Goal: Task Accomplishment & Management: Use online tool/utility

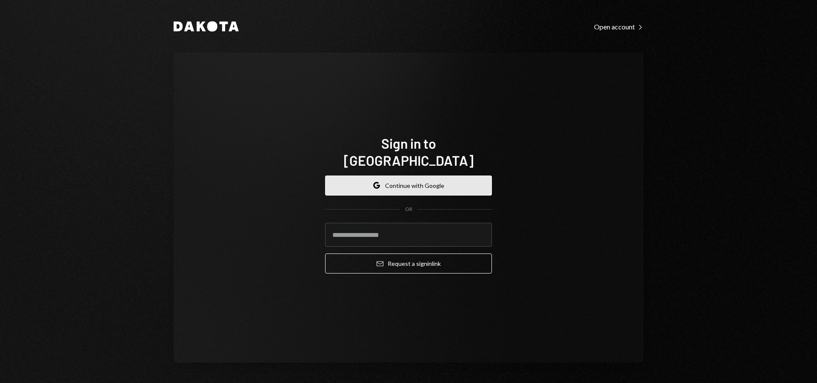
click at [420, 183] on button "Google Continue with Google" at bounding box center [408, 185] width 167 height 20
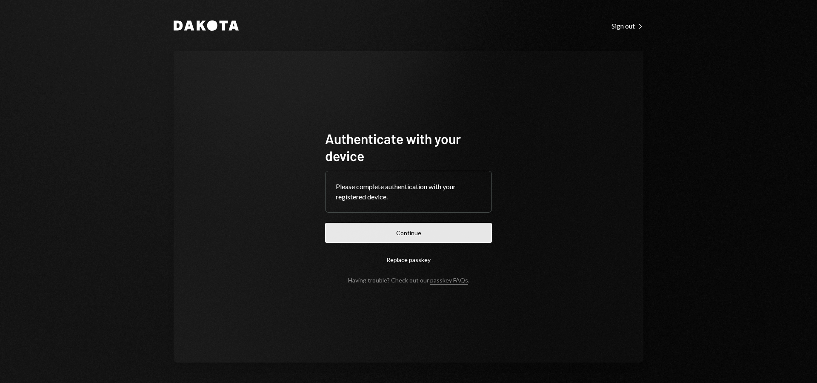
click at [410, 228] on button "Continue" at bounding box center [408, 233] width 167 height 20
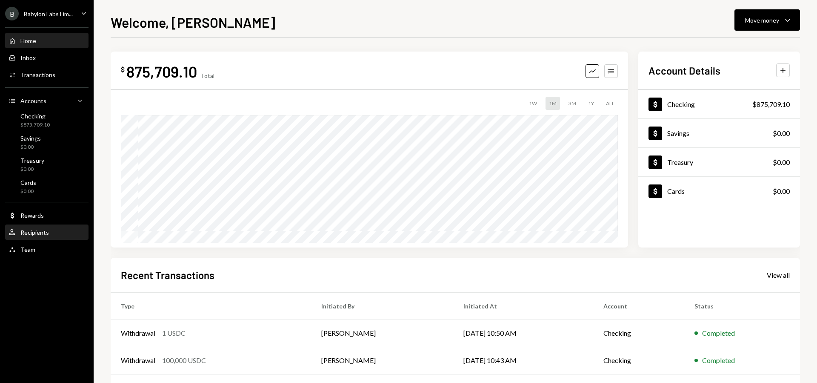
click at [43, 232] on div "Recipients" at bounding box center [34, 232] width 29 height 7
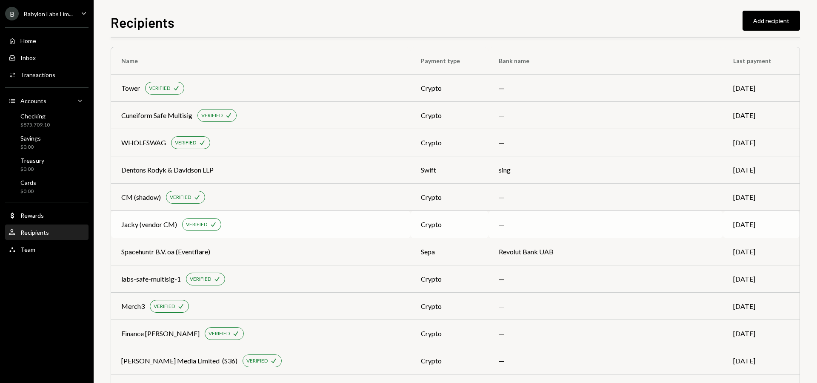
scroll to position [6, 0]
click at [238, 223] on div "Jacky (vendor CM) VERIFIED Check" at bounding box center [260, 222] width 279 height 13
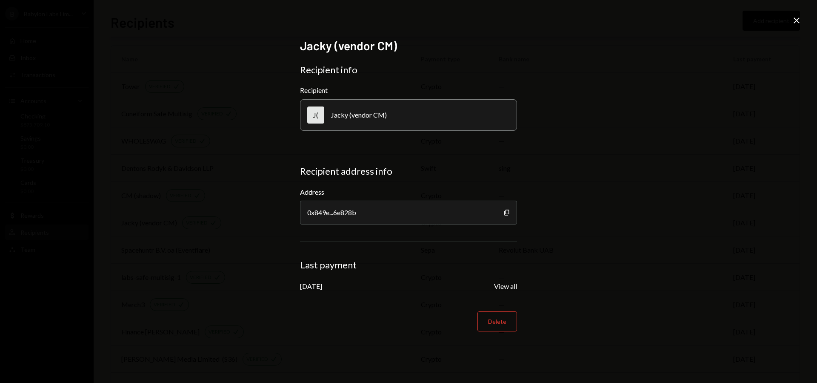
click at [796, 21] on icon "Close" at bounding box center [797, 20] width 10 height 10
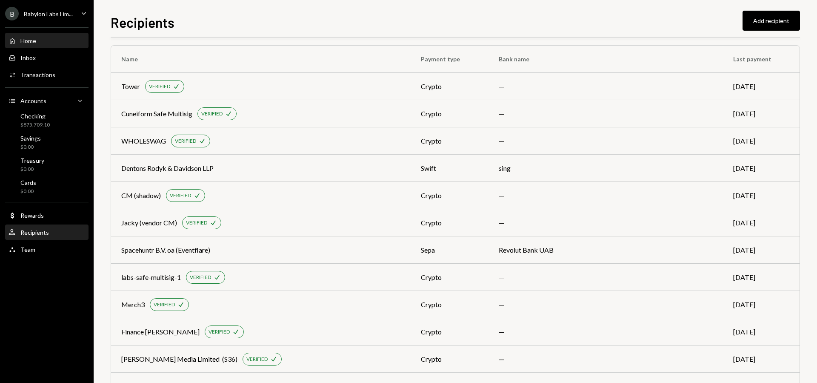
click at [34, 41] on div "Home" at bounding box center [28, 40] width 16 height 7
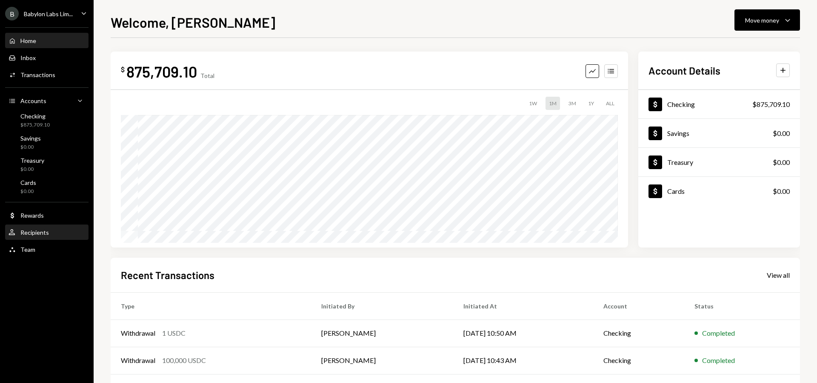
click at [40, 237] on div "User Recipients" at bounding box center [47, 232] width 77 height 14
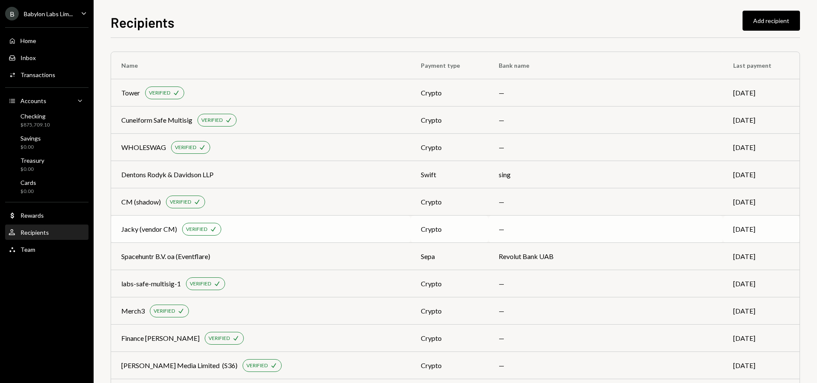
click at [283, 232] on div "Jacky (vendor CM) VERIFIED Check" at bounding box center [260, 229] width 279 height 13
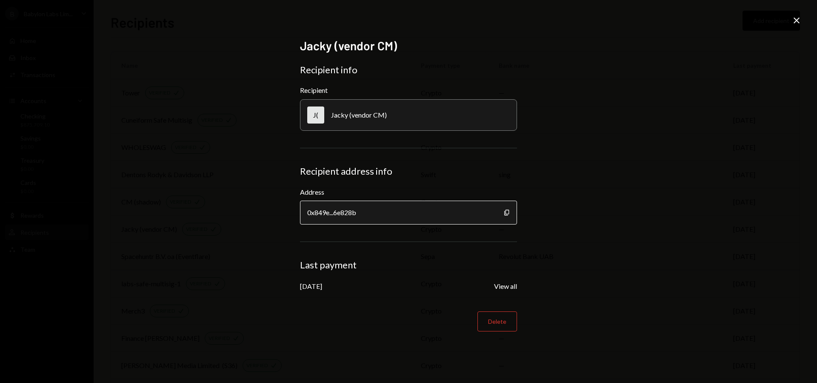
click at [339, 210] on div "0x849e...6e828b" at bounding box center [408, 212] width 217 height 24
click at [510, 213] on div "Copy" at bounding box center [507, 212] width 7 height 24
click at [509, 213] on icon "button" at bounding box center [506, 212] width 5 height 6
click at [797, 23] on icon "Close" at bounding box center [797, 20] width 10 height 10
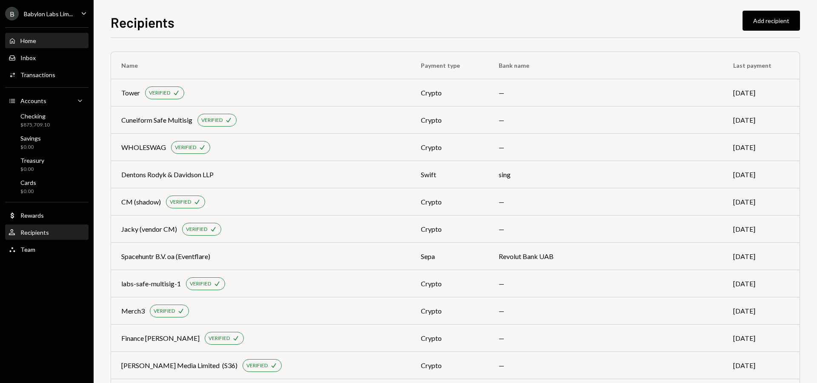
click at [46, 40] on div "Home Home" at bounding box center [47, 41] width 77 height 8
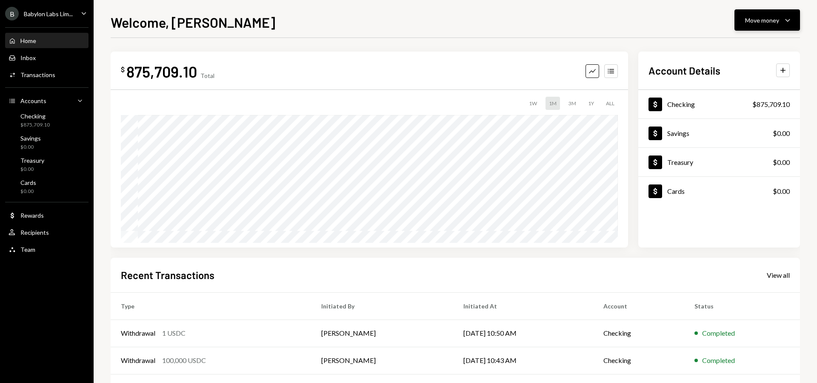
click at [760, 20] on div "Move money" at bounding box center [762, 20] width 34 height 9
click at [747, 45] on div "Send" at bounding box center [761, 45] width 62 height 9
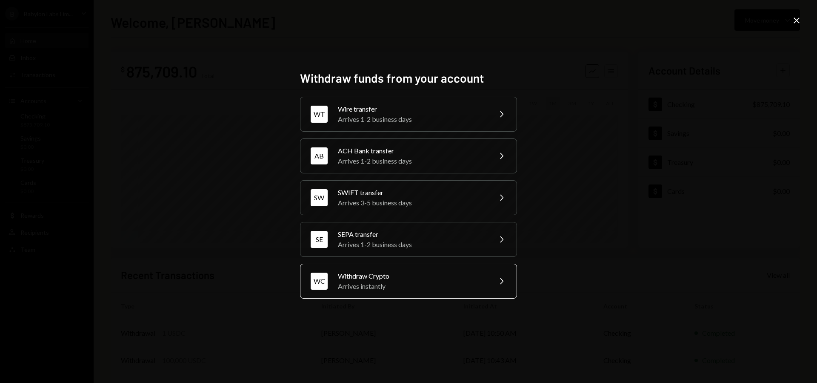
click at [392, 281] on div "Arrives instantly" at bounding box center [412, 286] width 148 height 10
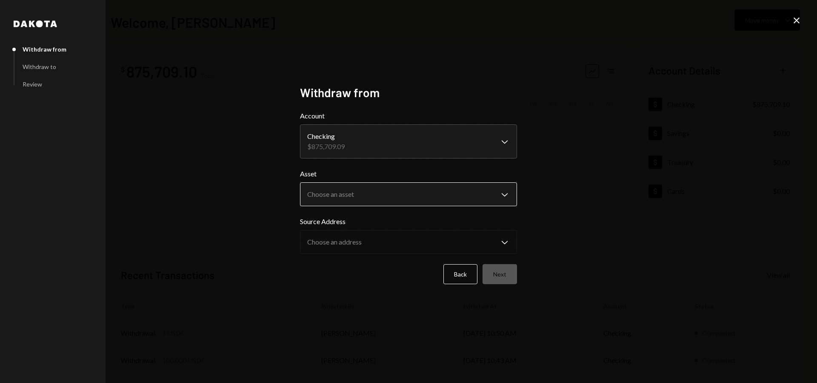
click at [354, 184] on body "**********" at bounding box center [408, 191] width 817 height 383
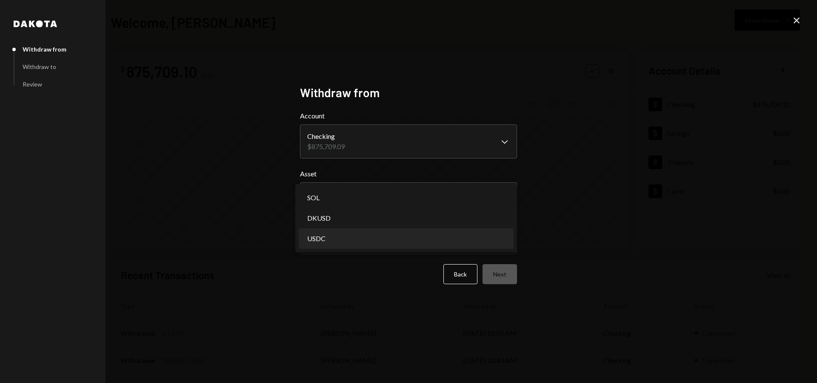
select select "****"
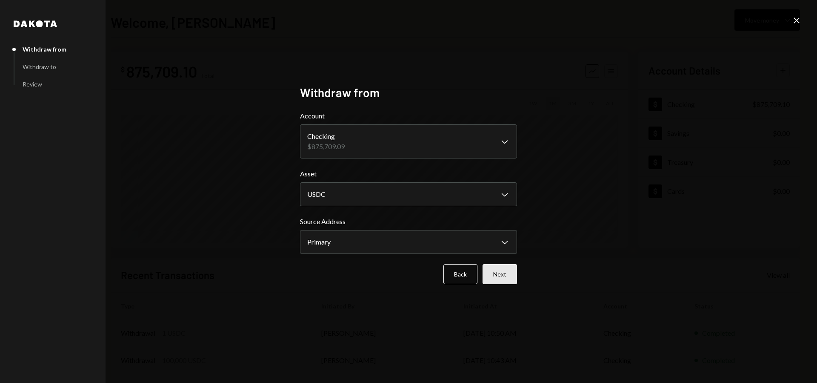
click at [501, 272] on button "Next" at bounding box center [500, 274] width 34 height 20
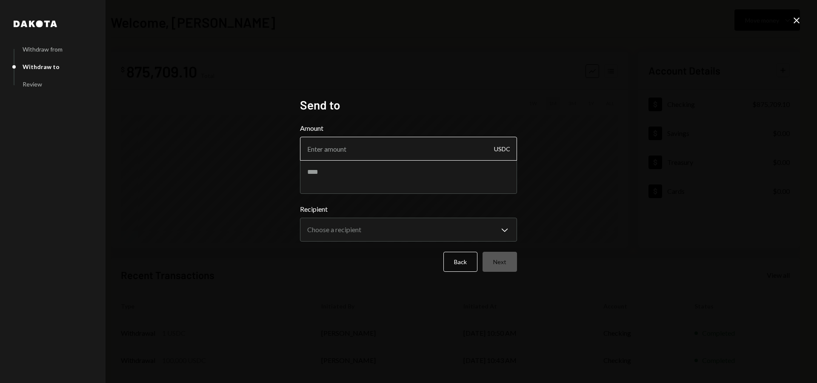
click at [342, 151] on input "Amount" at bounding box center [408, 149] width 217 height 24
type input "4500"
click at [359, 177] on textarea at bounding box center [408, 177] width 217 height 34
type textarea "**********"
click at [366, 228] on body "**********" at bounding box center [408, 191] width 817 height 383
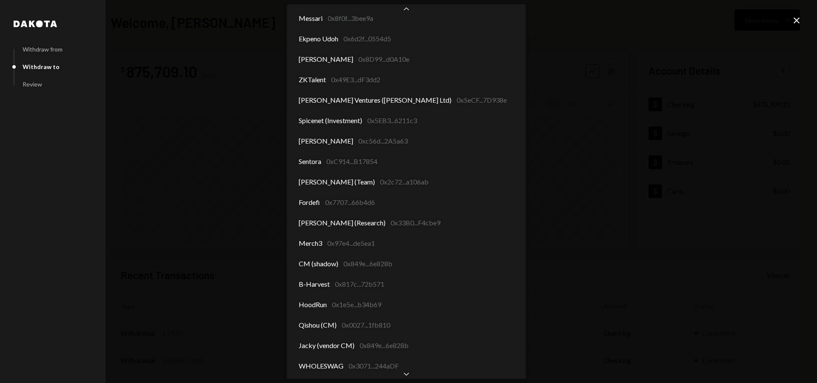
scroll to position [1482, 0]
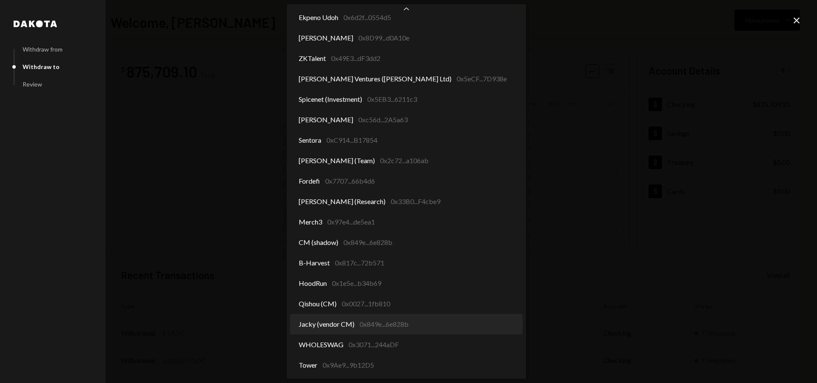
select select "**********"
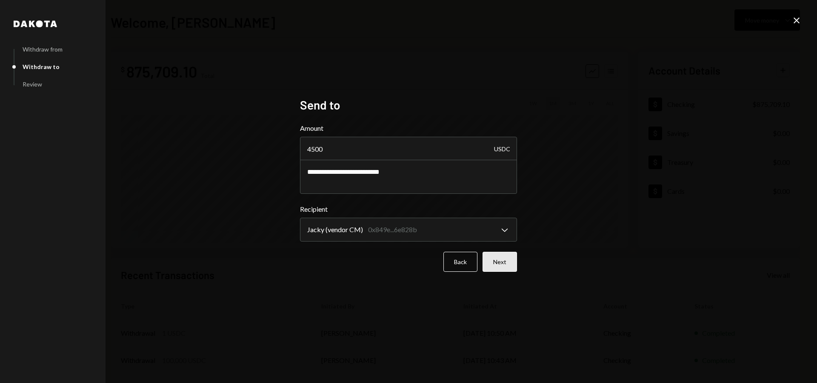
click at [504, 261] on button "Next" at bounding box center [500, 262] width 34 height 20
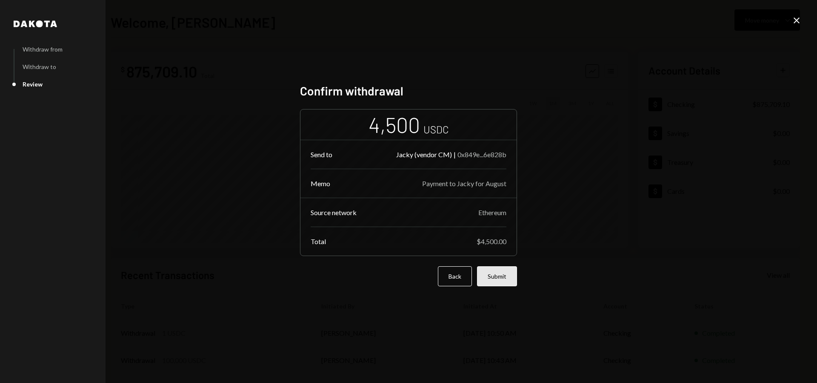
click at [501, 275] on button "Submit" at bounding box center [497, 276] width 40 height 20
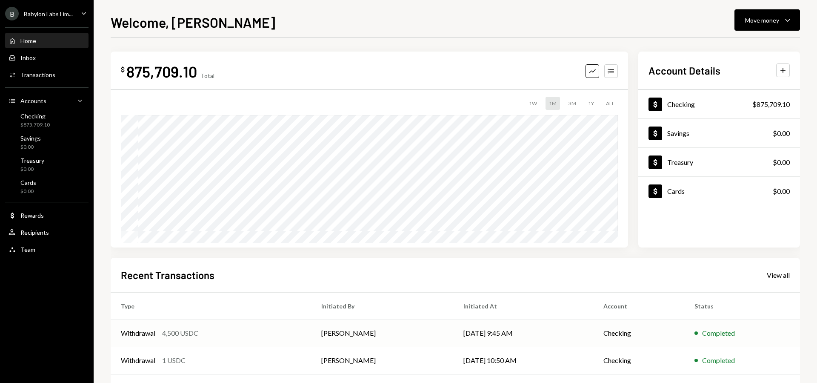
click at [274, 339] on td "Withdrawal 4,500 USDC" at bounding box center [211, 332] width 200 height 27
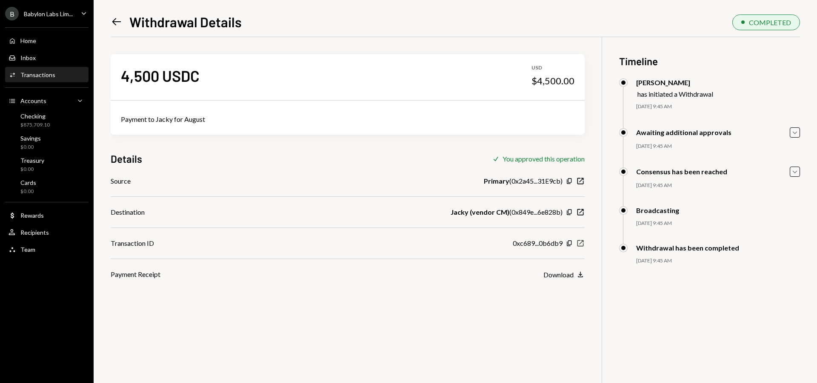
click at [580, 240] on icon "New Window" at bounding box center [580, 243] width 9 height 9
